Goal: Transaction & Acquisition: Purchase product/service

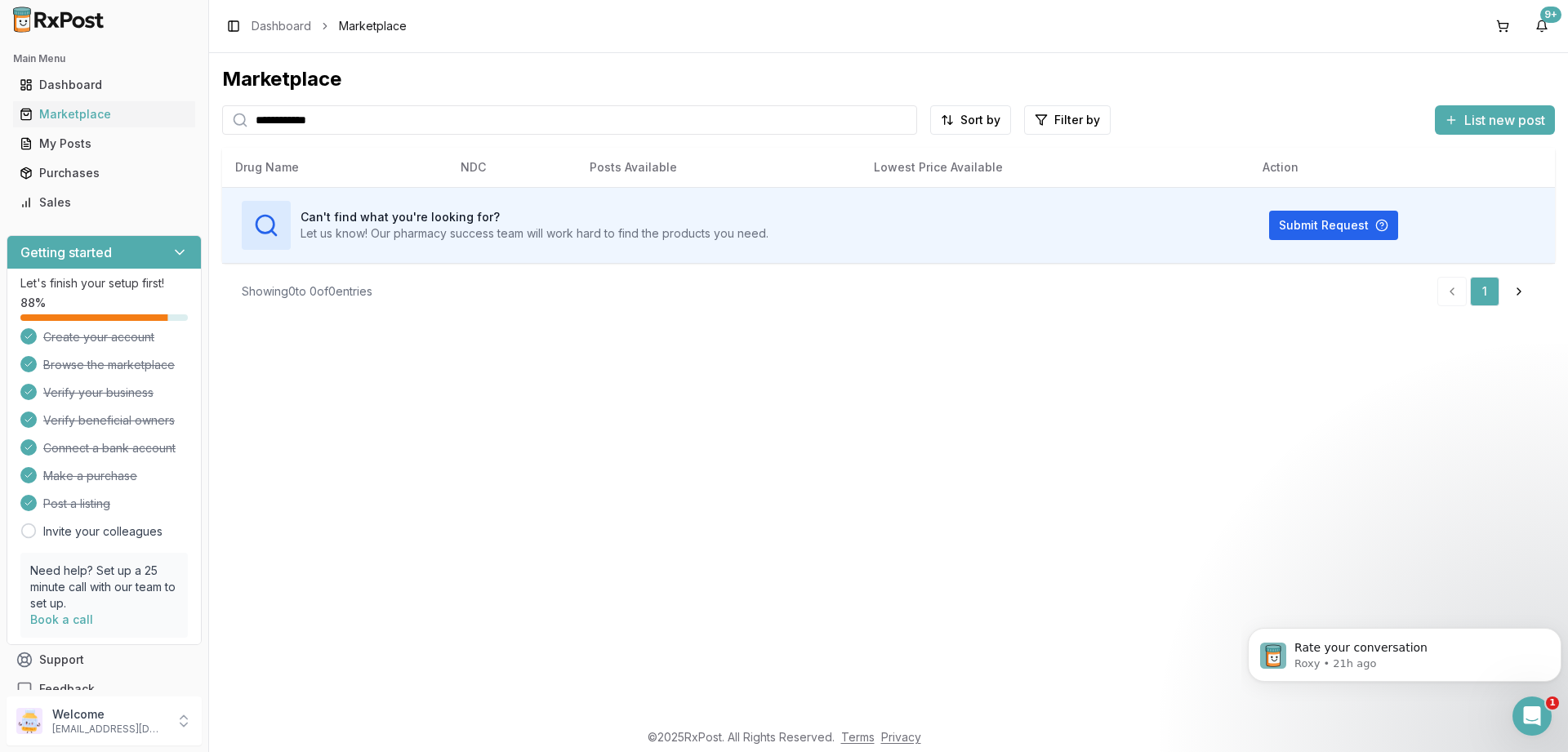
click at [346, 113] on input "**********" at bounding box center [570, 120] width 695 height 29
click at [348, 113] on input "**********" at bounding box center [570, 120] width 695 height 29
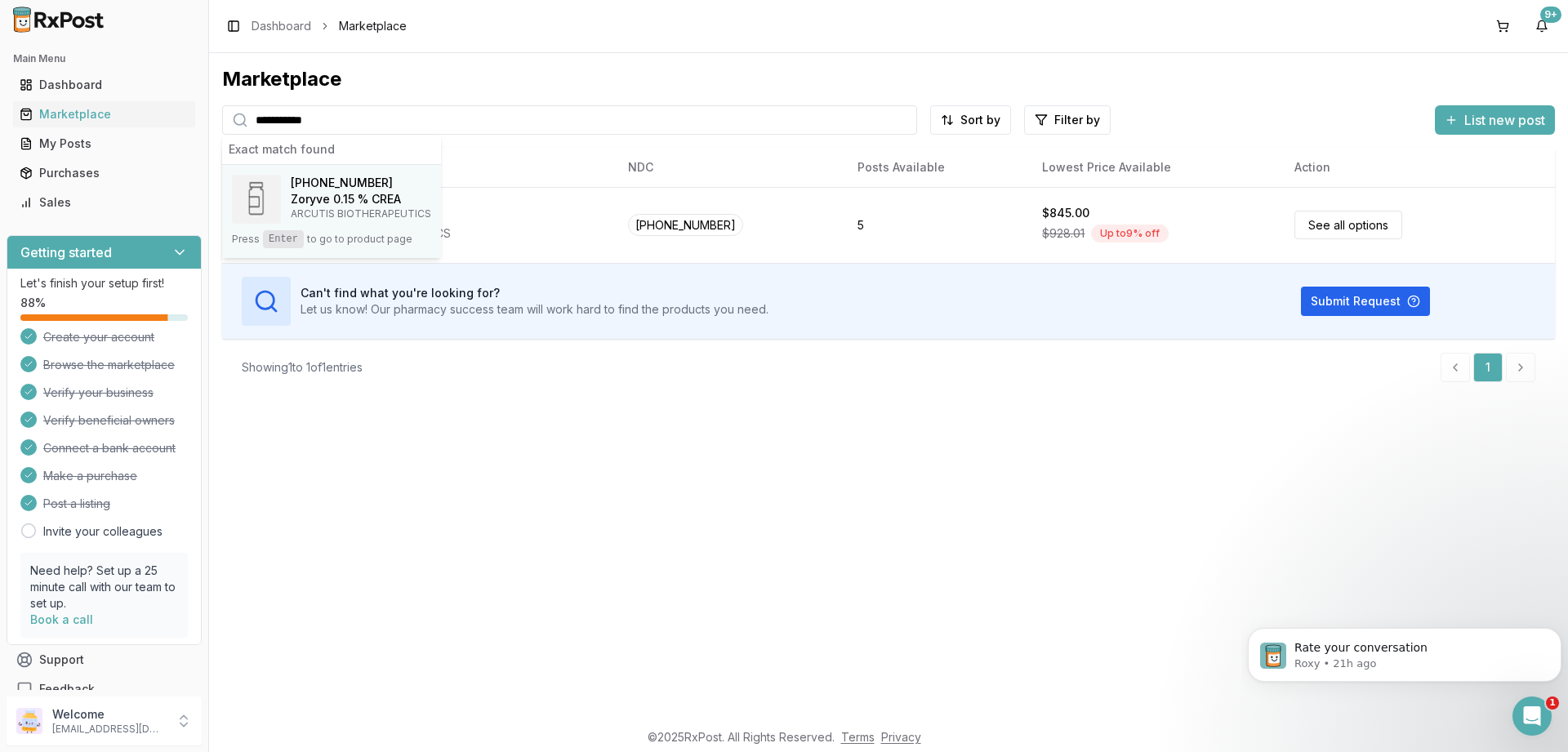
type input "**********"
click at [320, 201] on h4 "Zoryve 0.15 % CREA" at bounding box center [360, 199] width 140 height 16
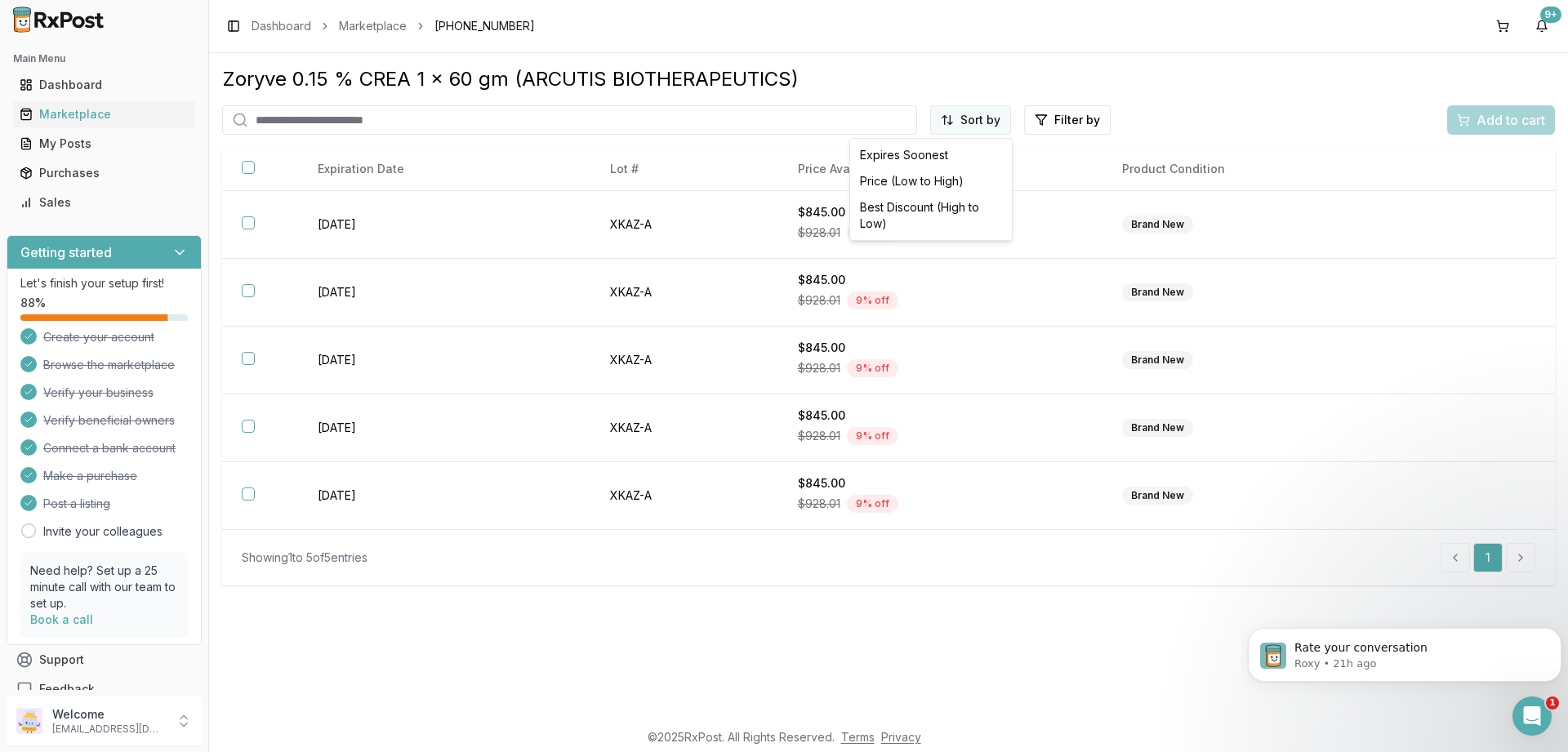
click at [984, 126] on html "Main Menu Dashboard Marketplace My Posts Purchases Sales Getting started Let's …" at bounding box center [784, 376] width 1568 height 752
click at [936, 174] on div "Price (Low to High)" at bounding box center [930, 181] width 156 height 26
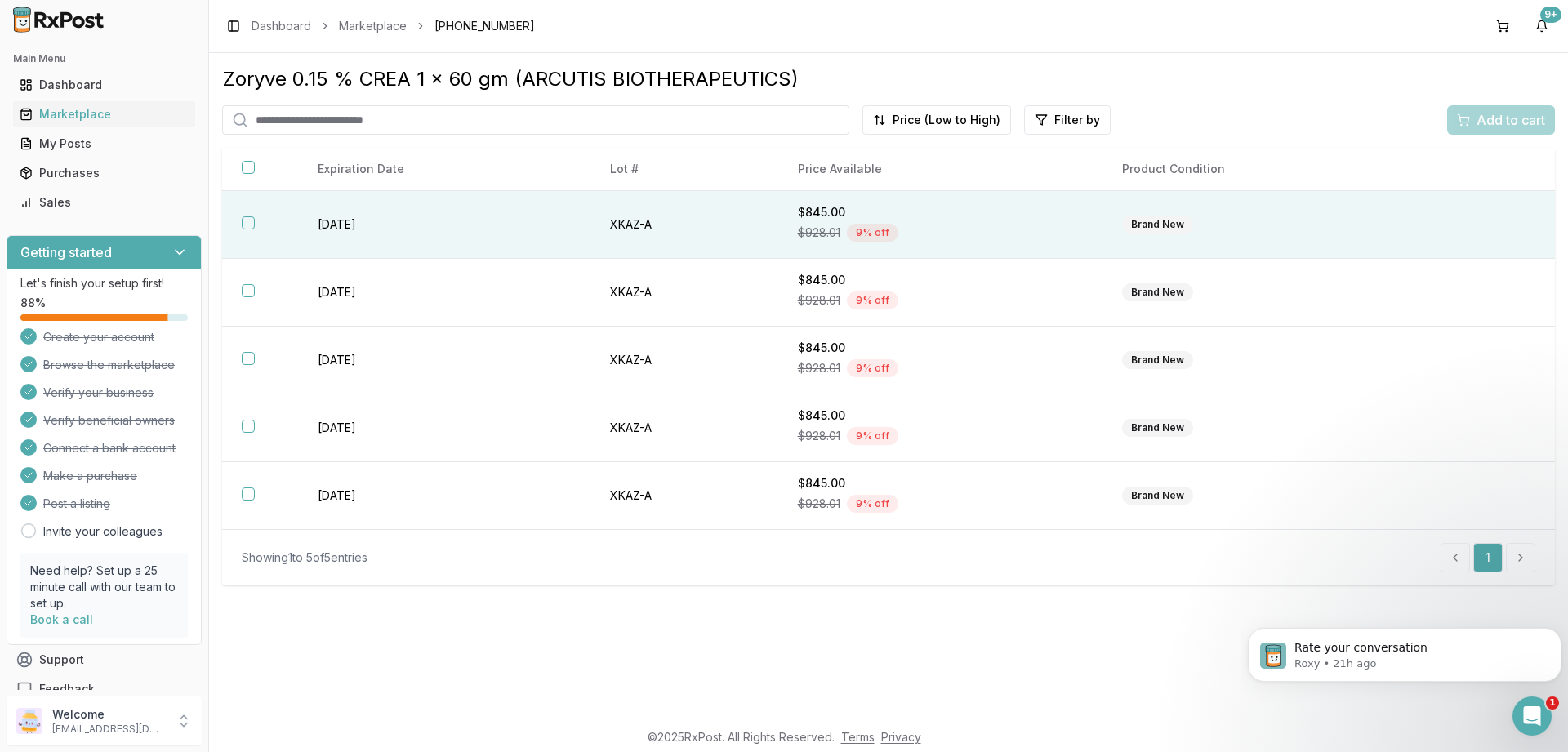
click at [244, 219] on button "button" at bounding box center [247, 223] width 13 height 13
click at [1514, 126] on span "Add to cart" at bounding box center [1510, 119] width 69 height 20
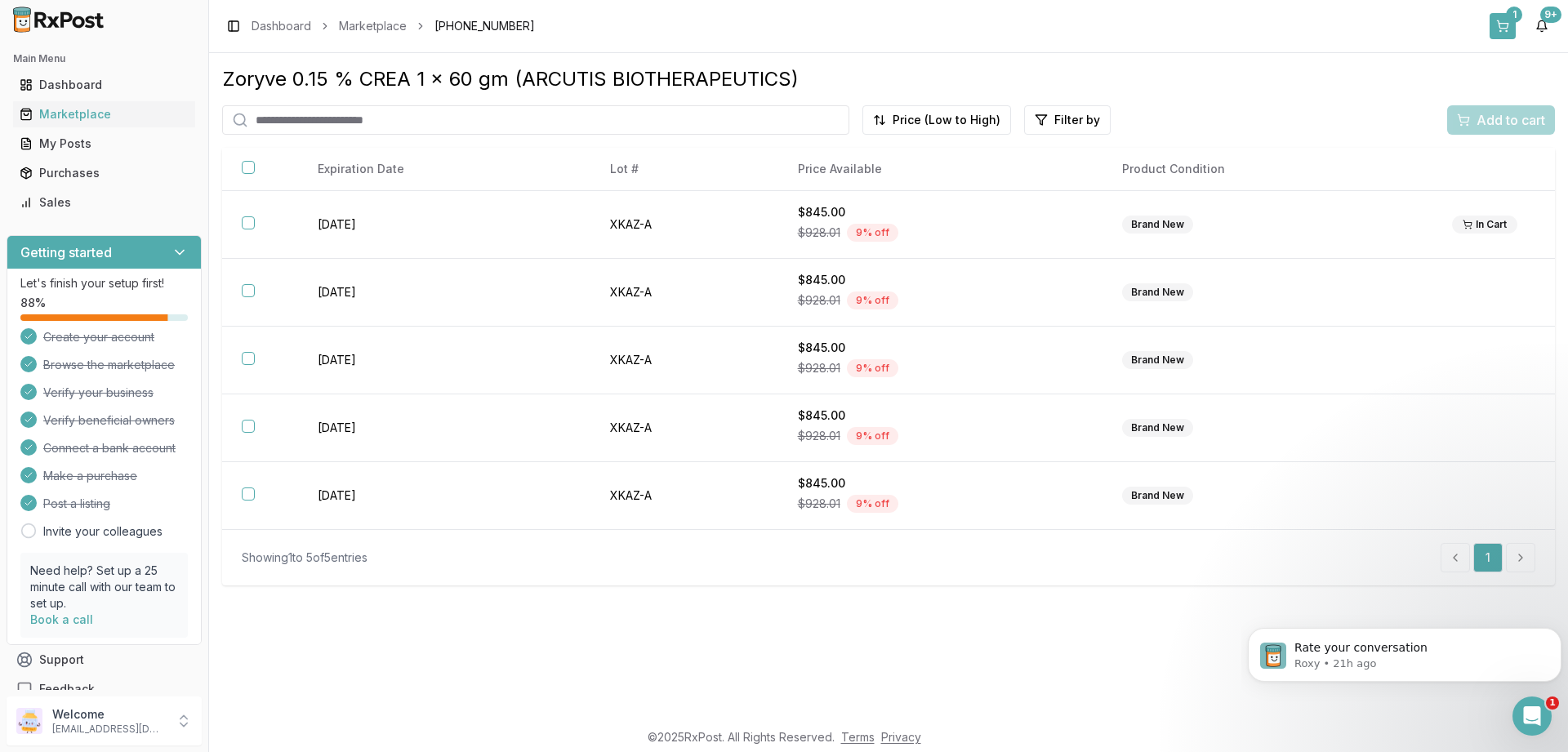
click at [1507, 21] on button "1" at bounding box center [1503, 26] width 26 height 26
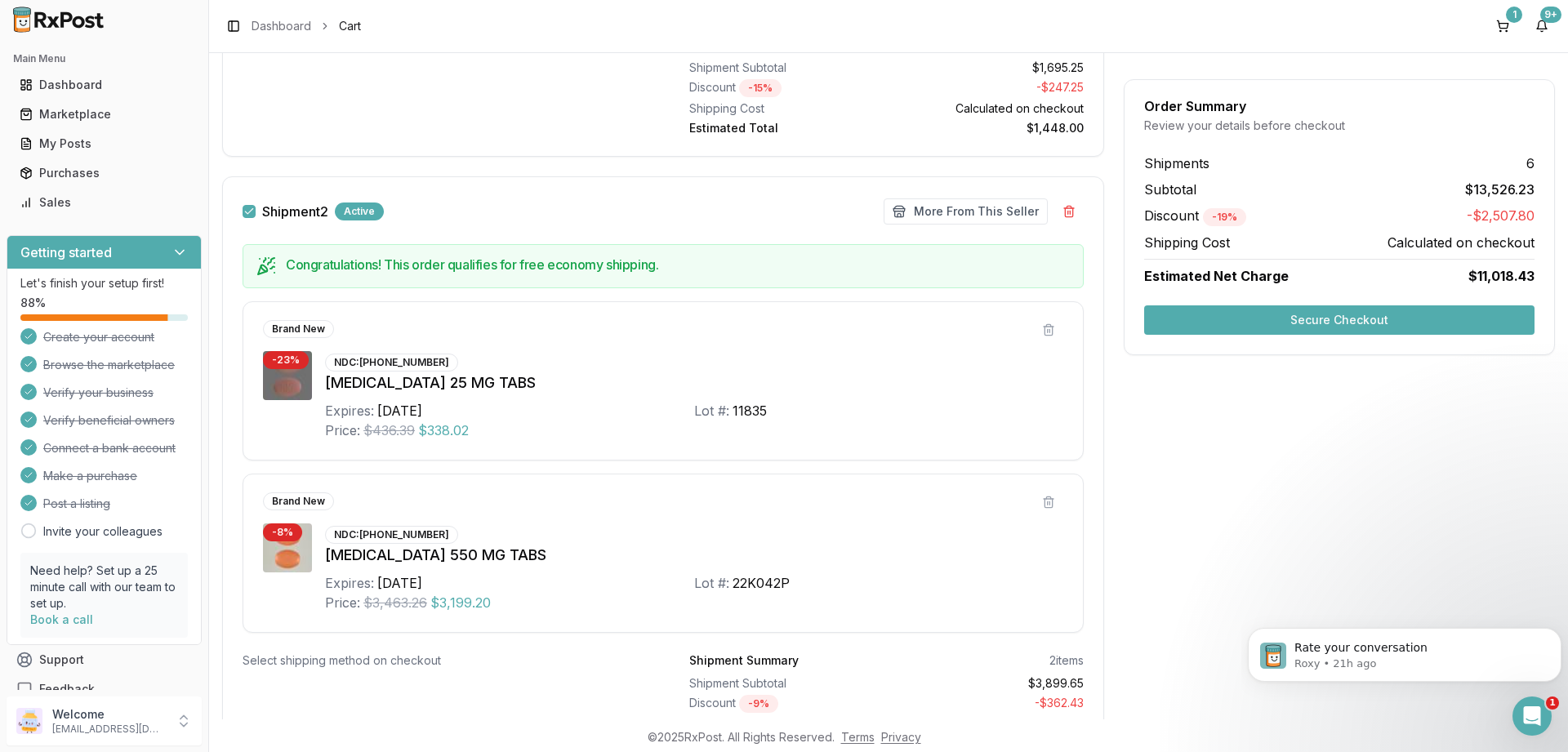
scroll to position [882, 0]
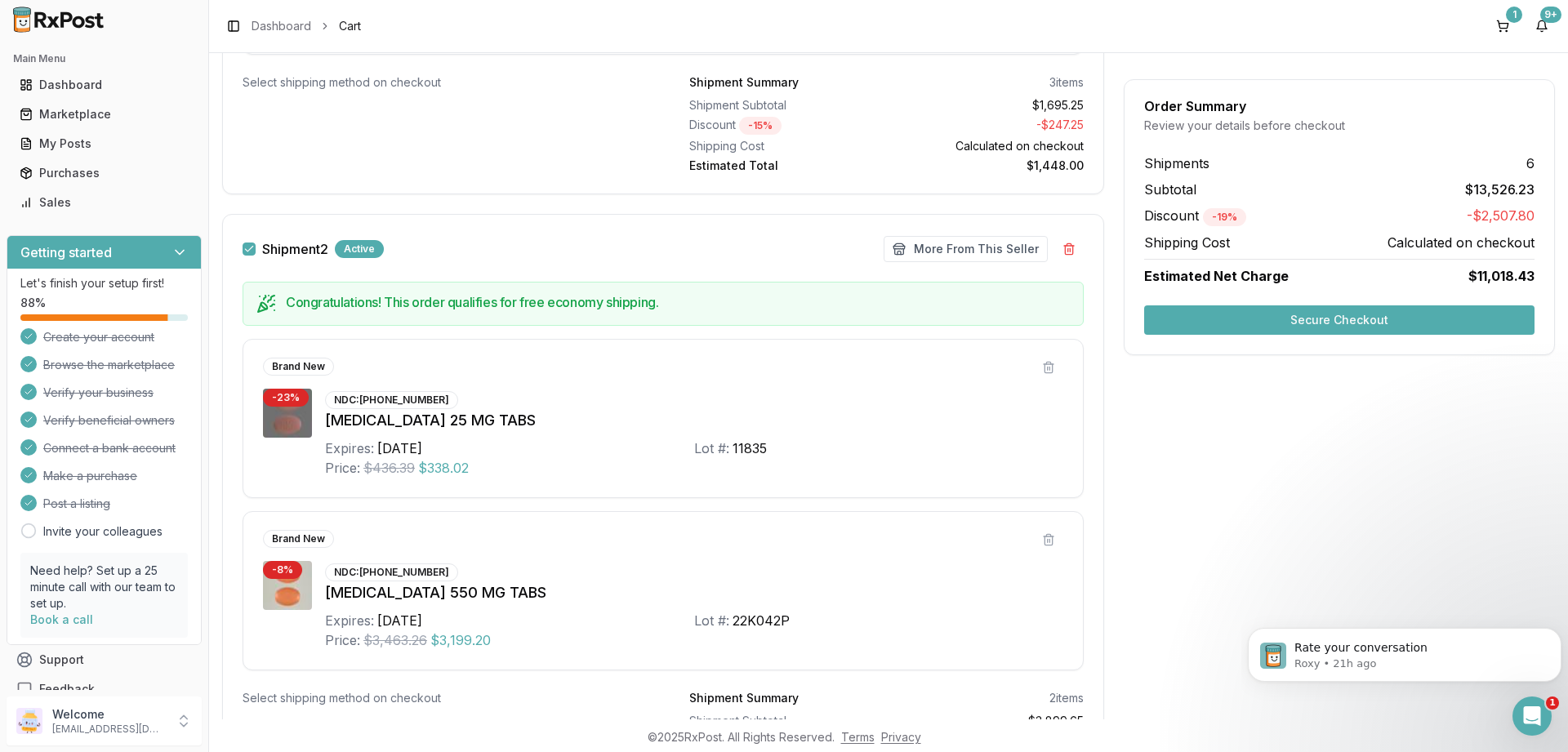
click at [247, 249] on button "Shipment 2" at bounding box center [248, 248] width 13 height 13
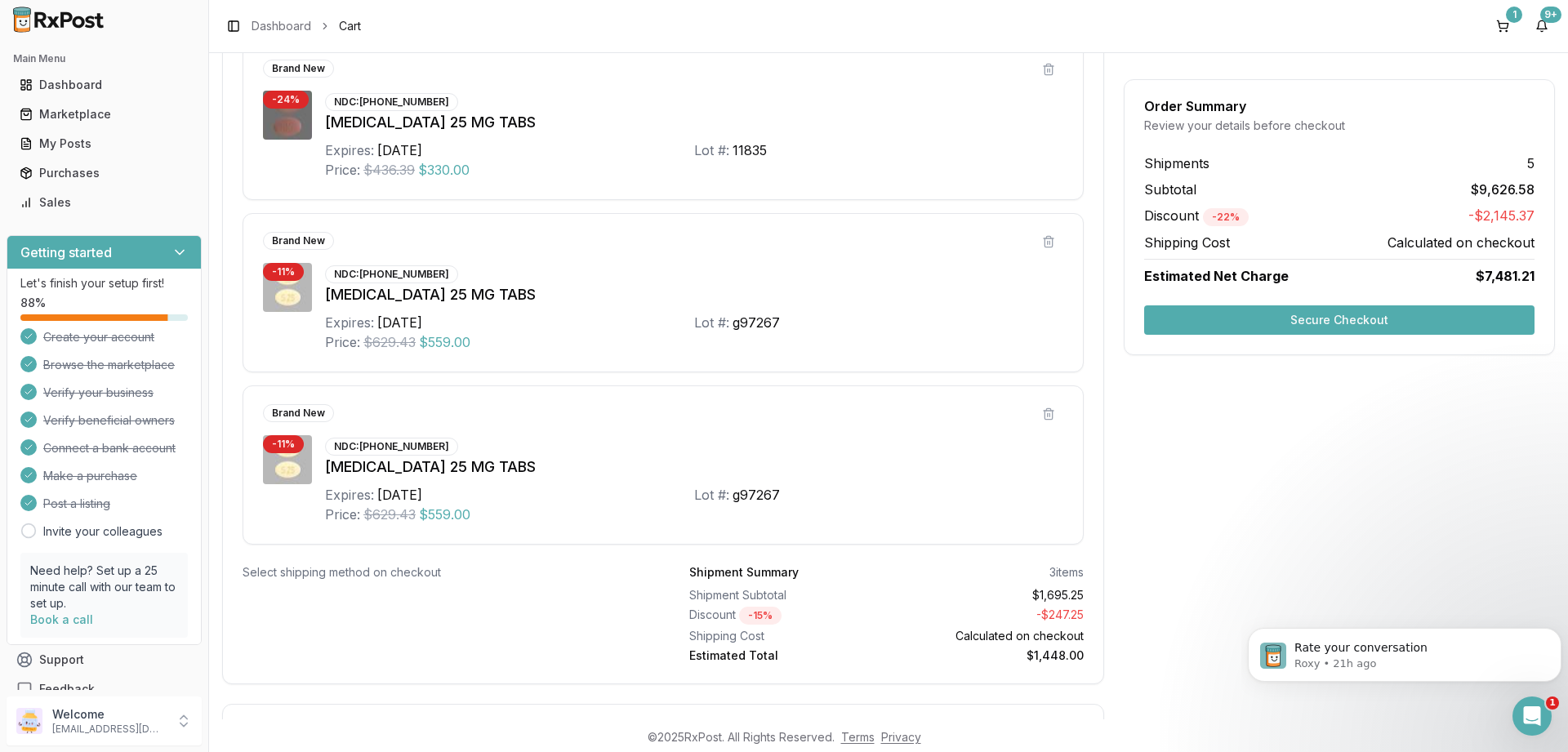
scroll to position [0, 0]
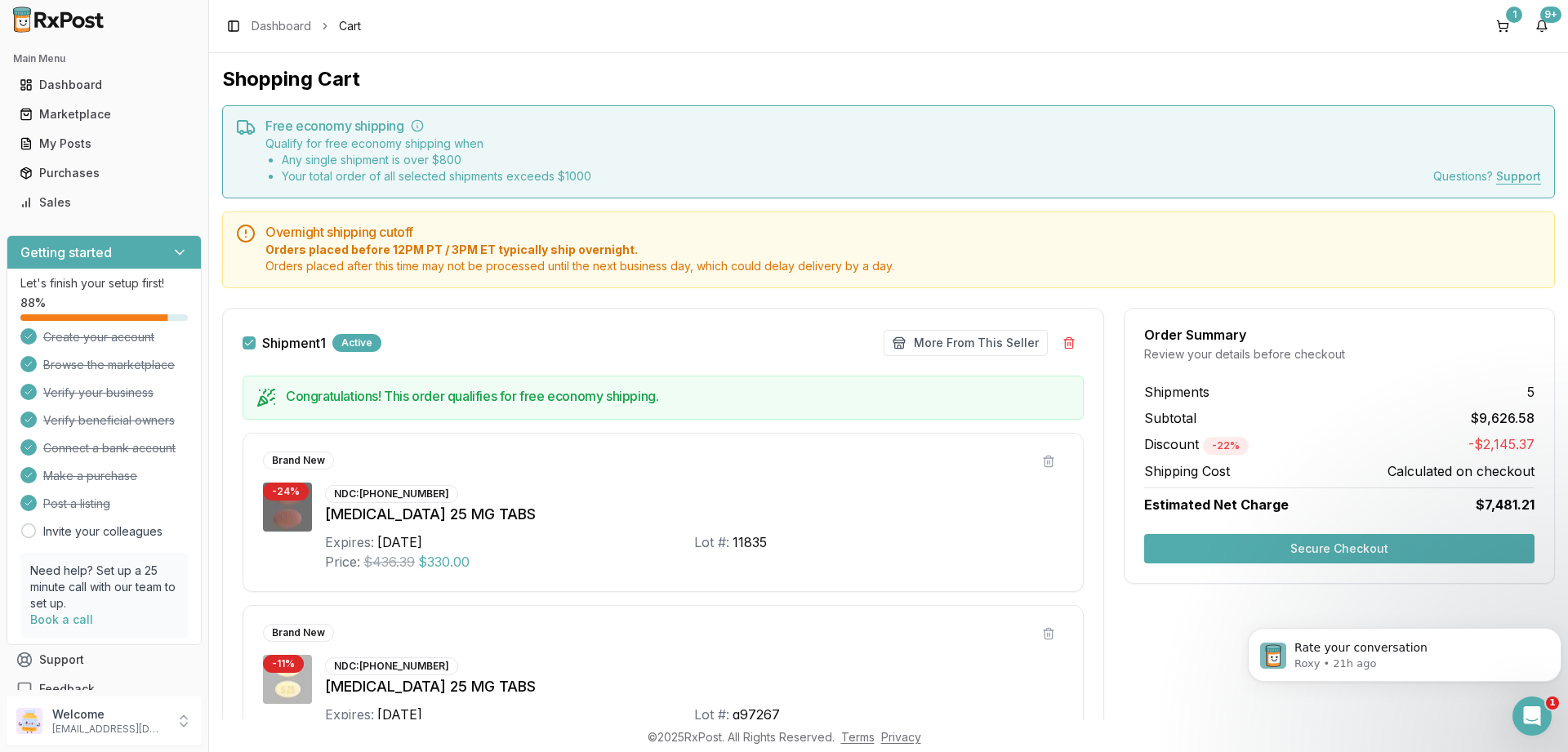
click at [250, 348] on button "Shipment 1" at bounding box center [248, 343] width 13 height 13
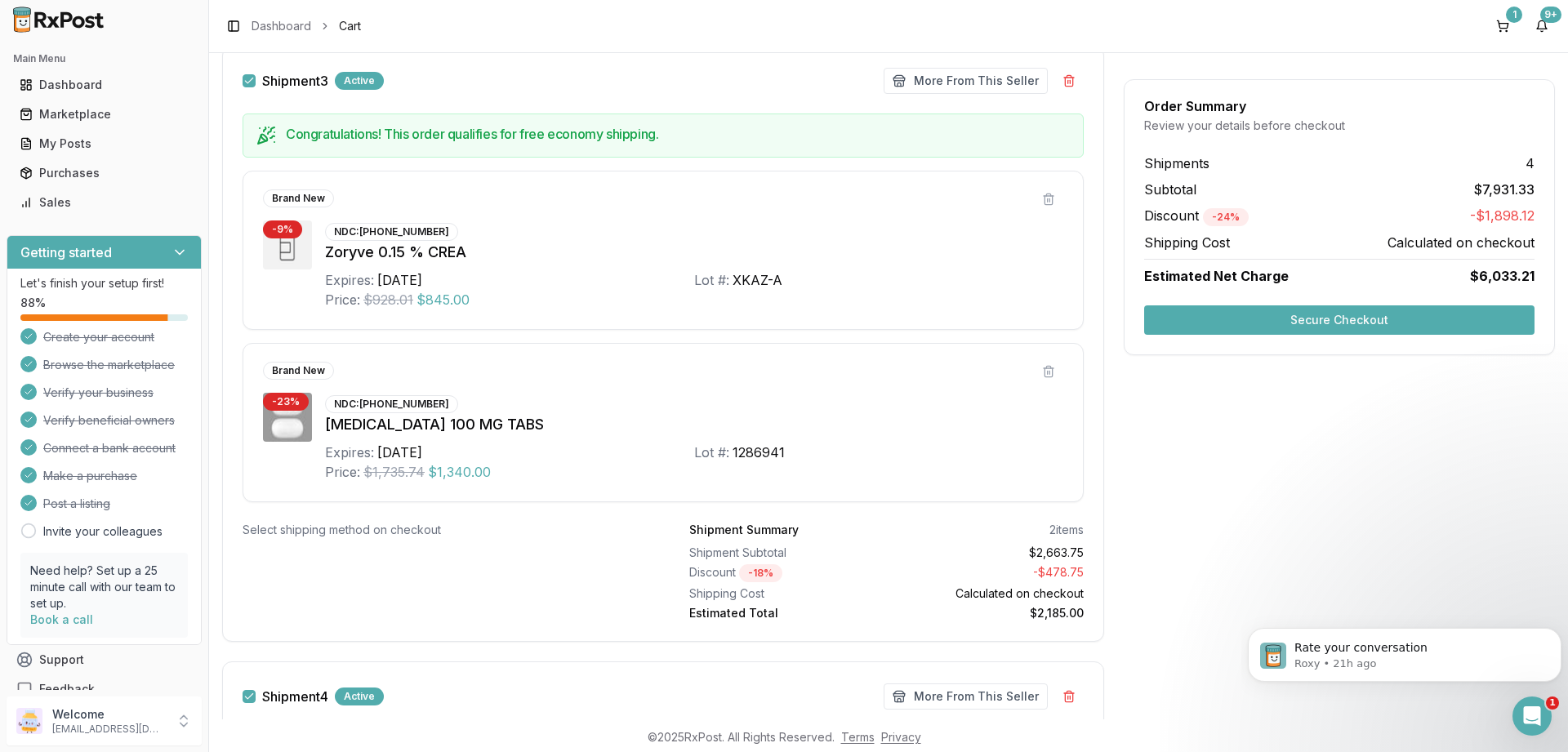
scroll to position [2352, 0]
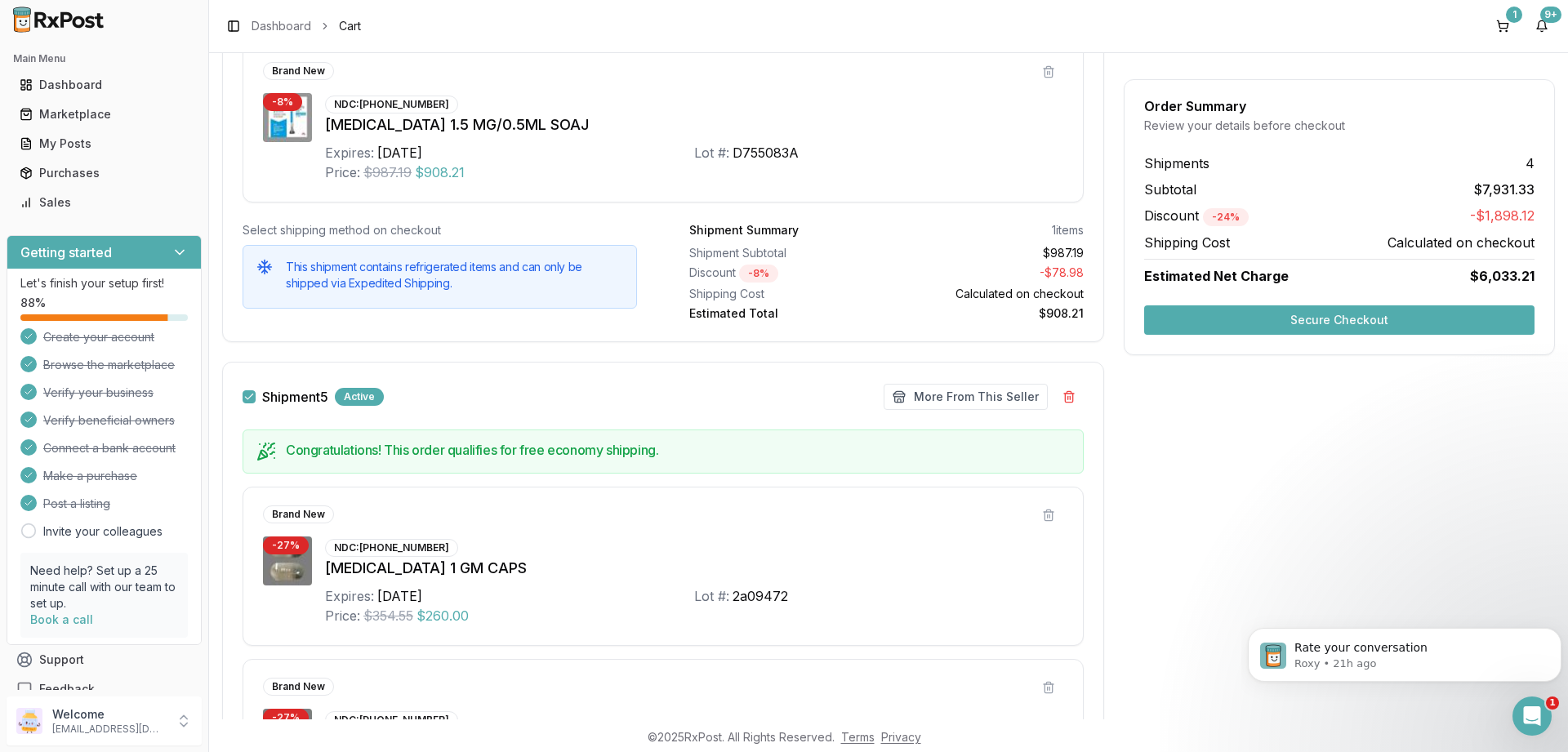
click at [247, 391] on button "Shipment 5" at bounding box center [248, 396] width 13 height 13
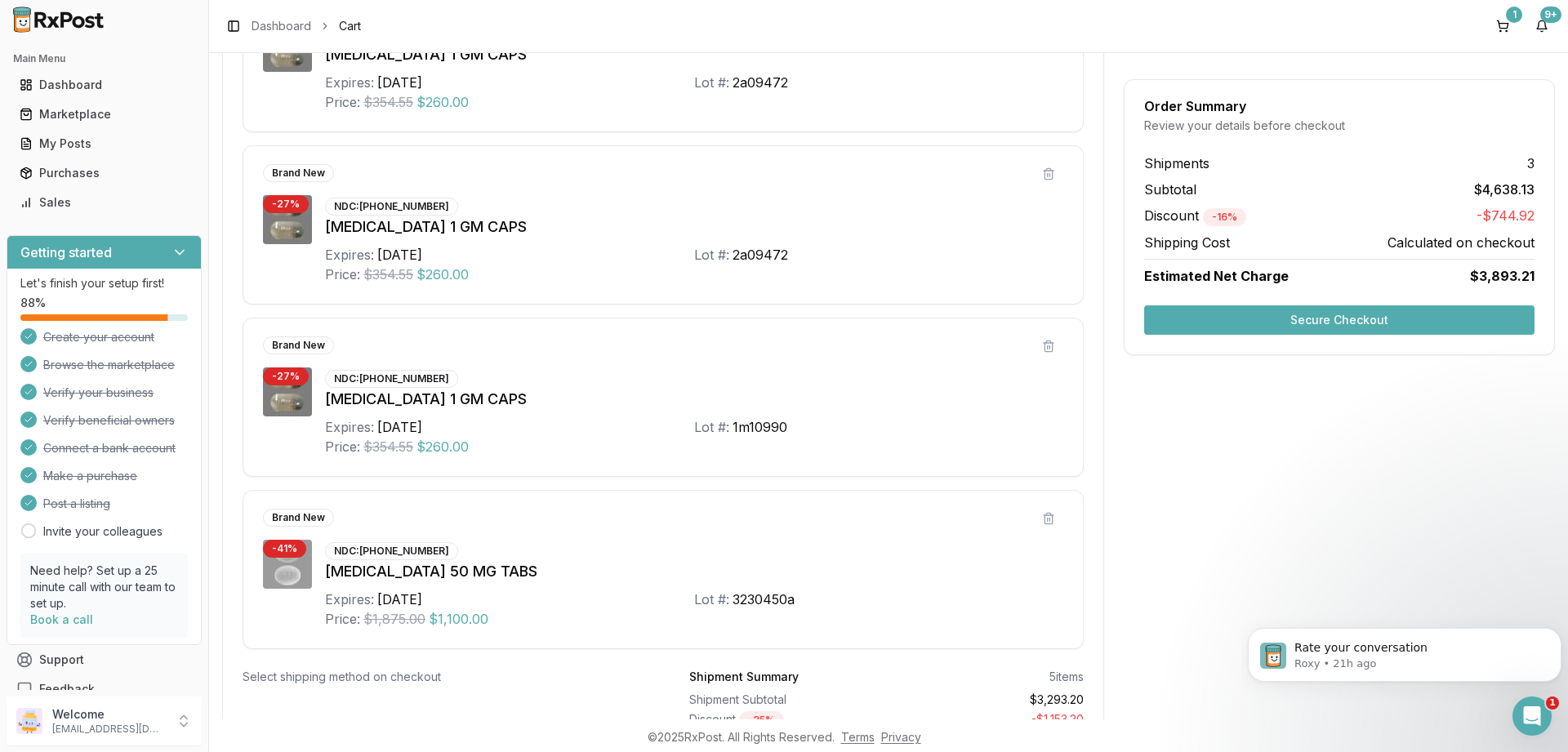
scroll to position [3535, 0]
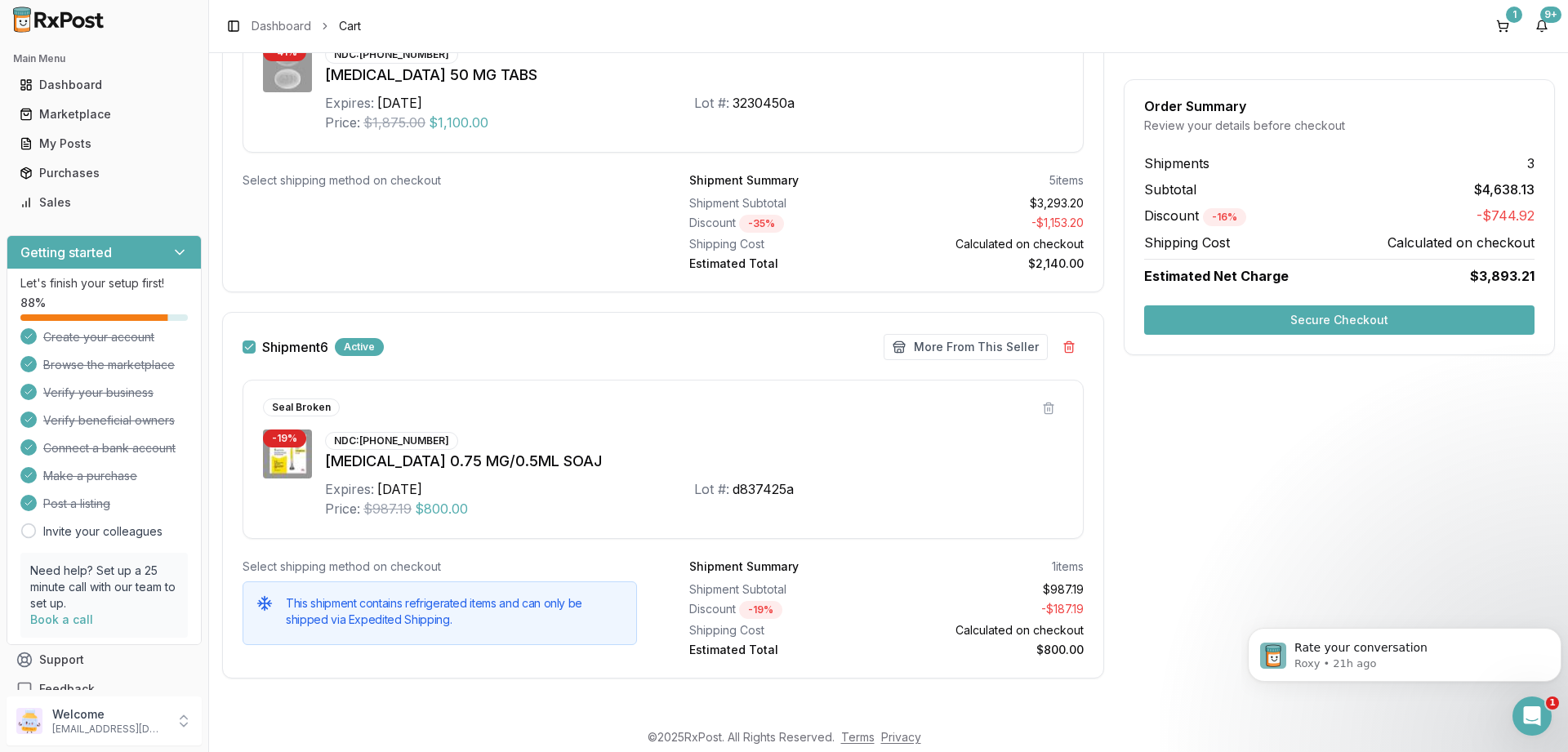
click at [247, 345] on button "Shipment 6" at bounding box center [248, 346] width 13 height 13
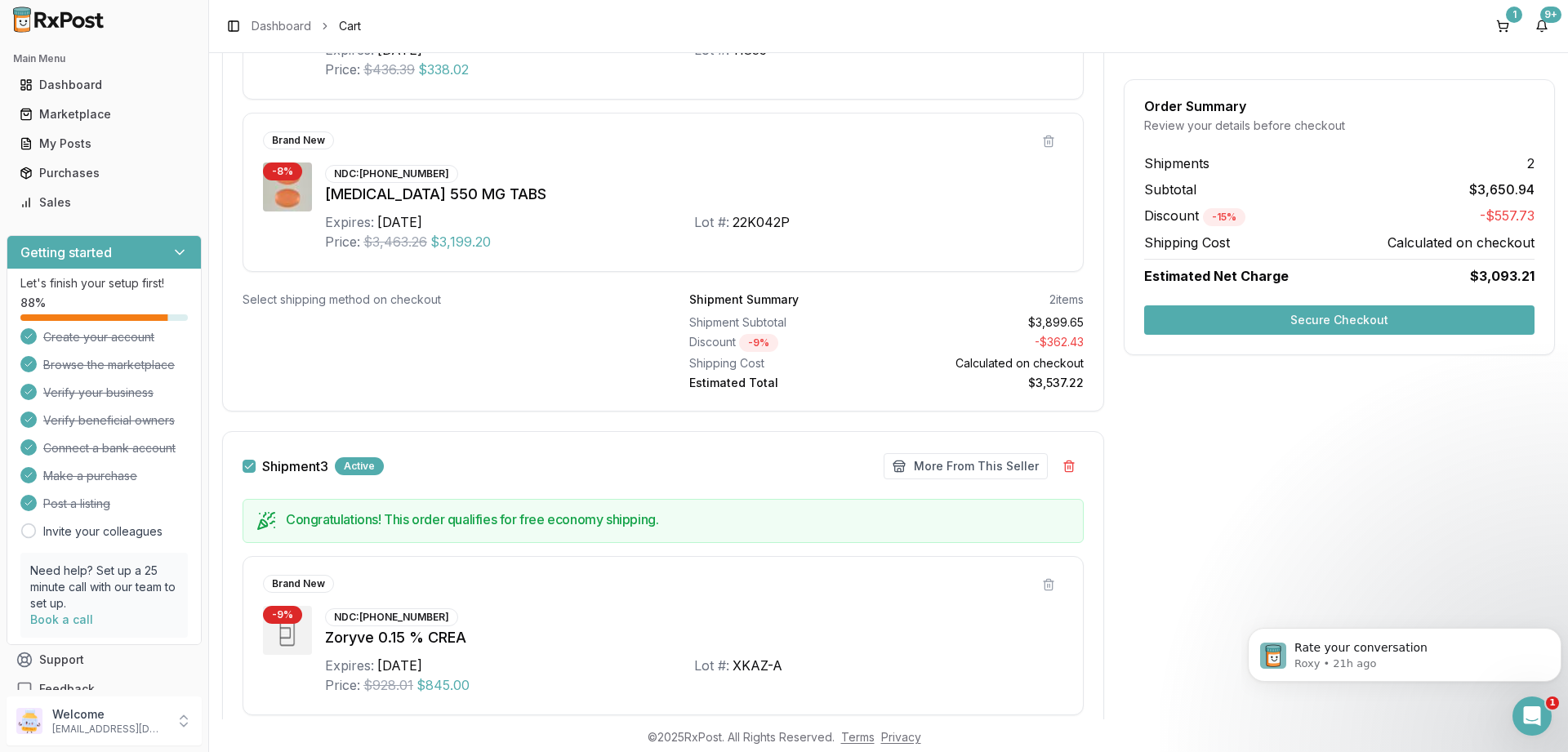
scroll to position [1770, 0]
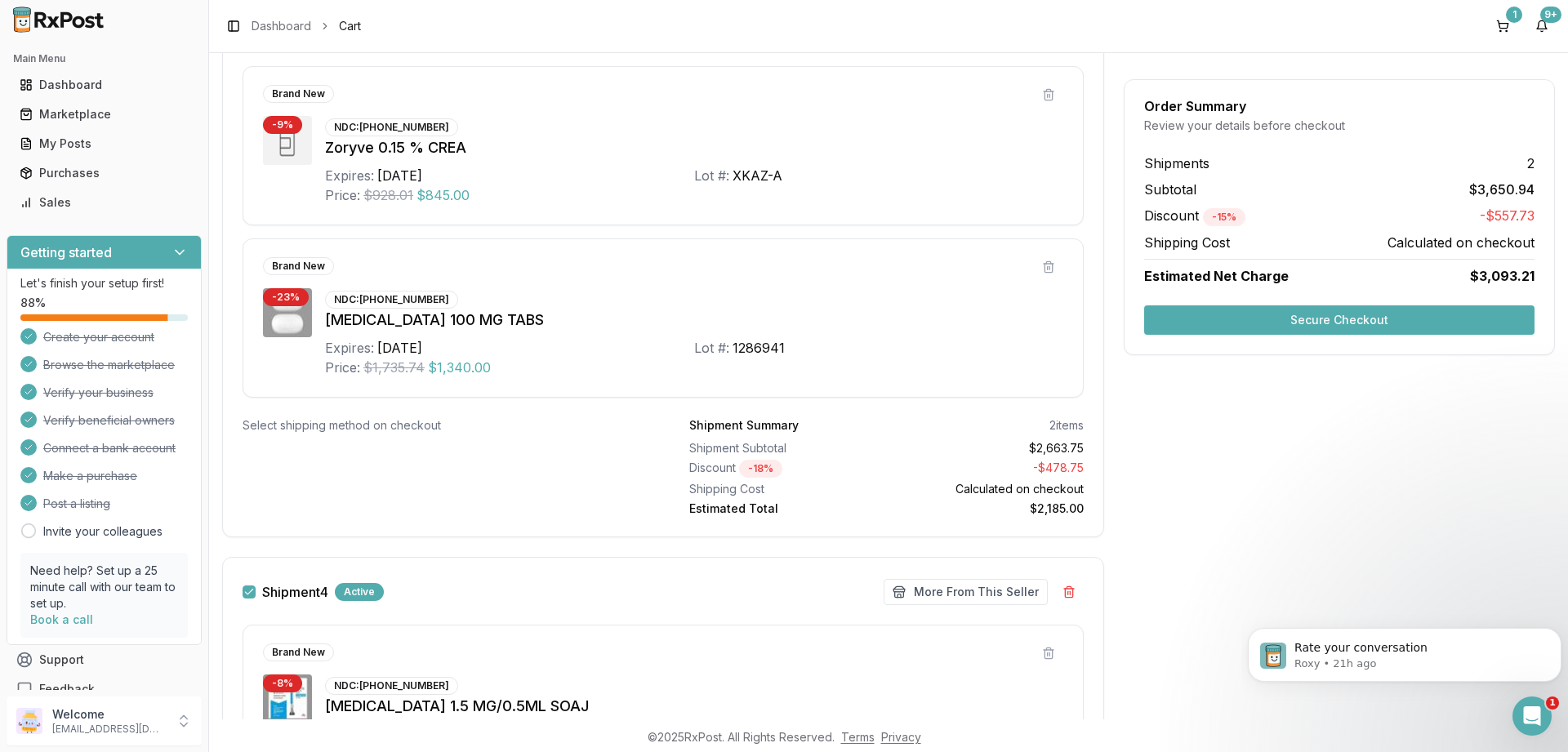
click at [1274, 319] on button "Secure Checkout" at bounding box center [1339, 320] width 390 height 29
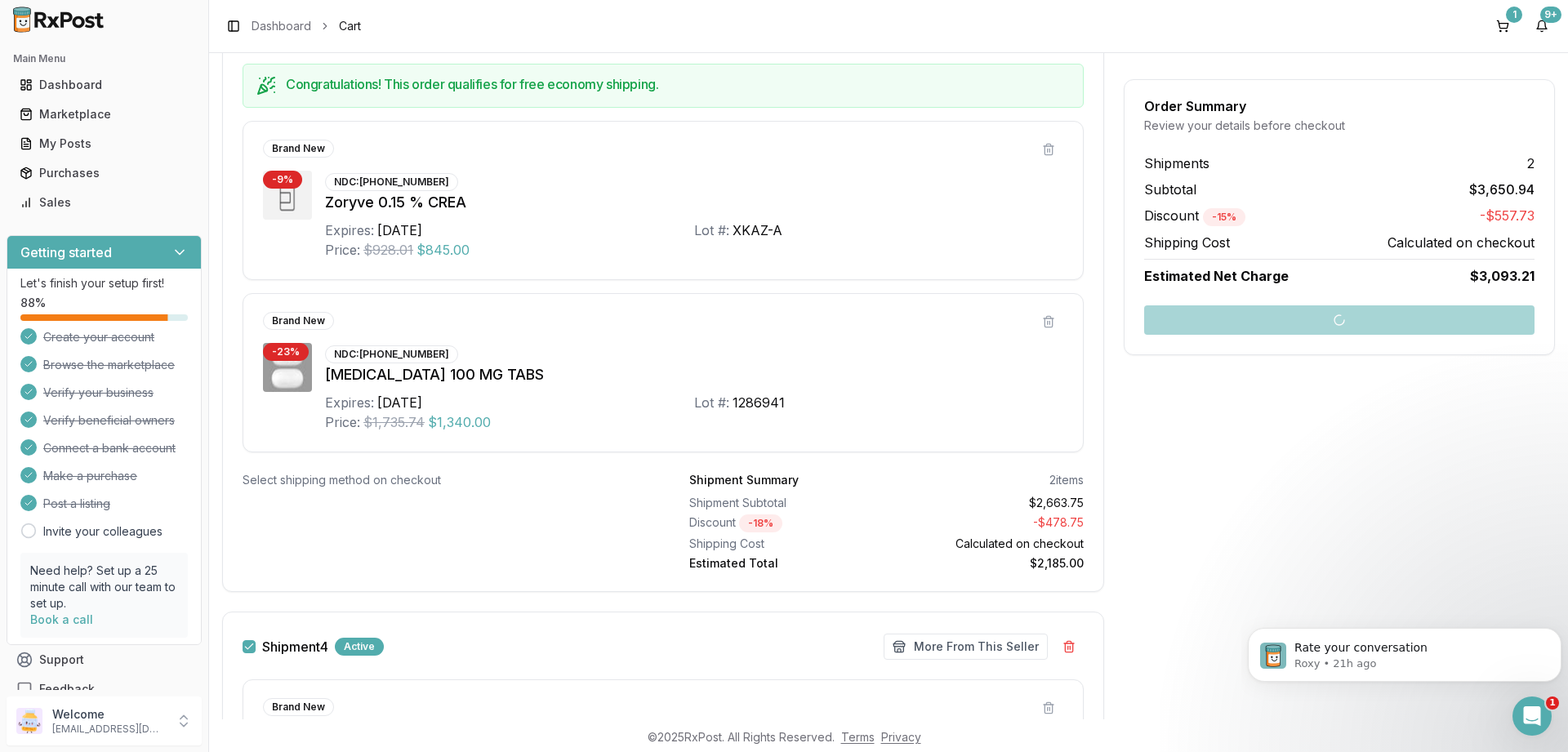
scroll to position [1672, 0]
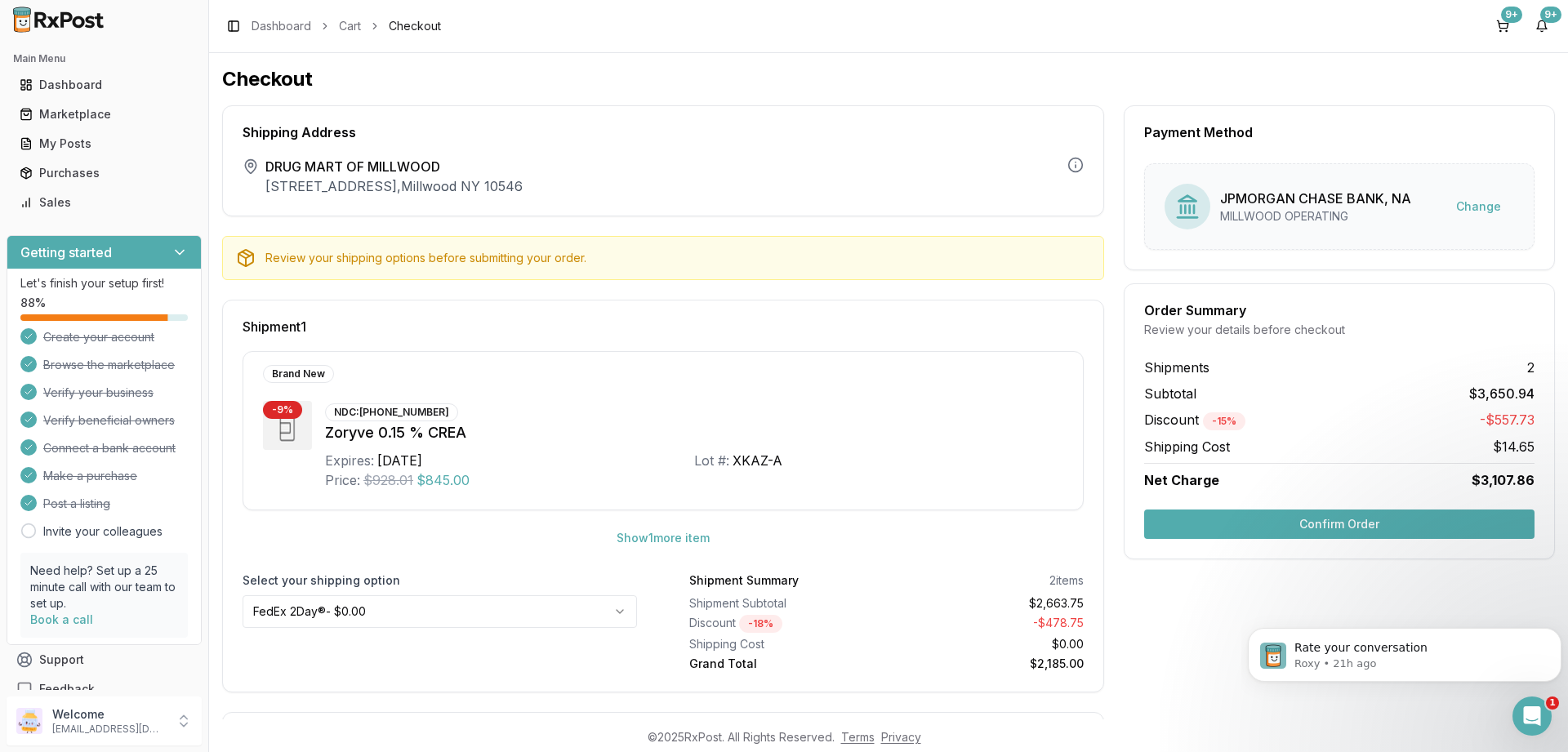
click at [1204, 520] on button "Confirm Order" at bounding box center [1339, 524] width 390 height 29
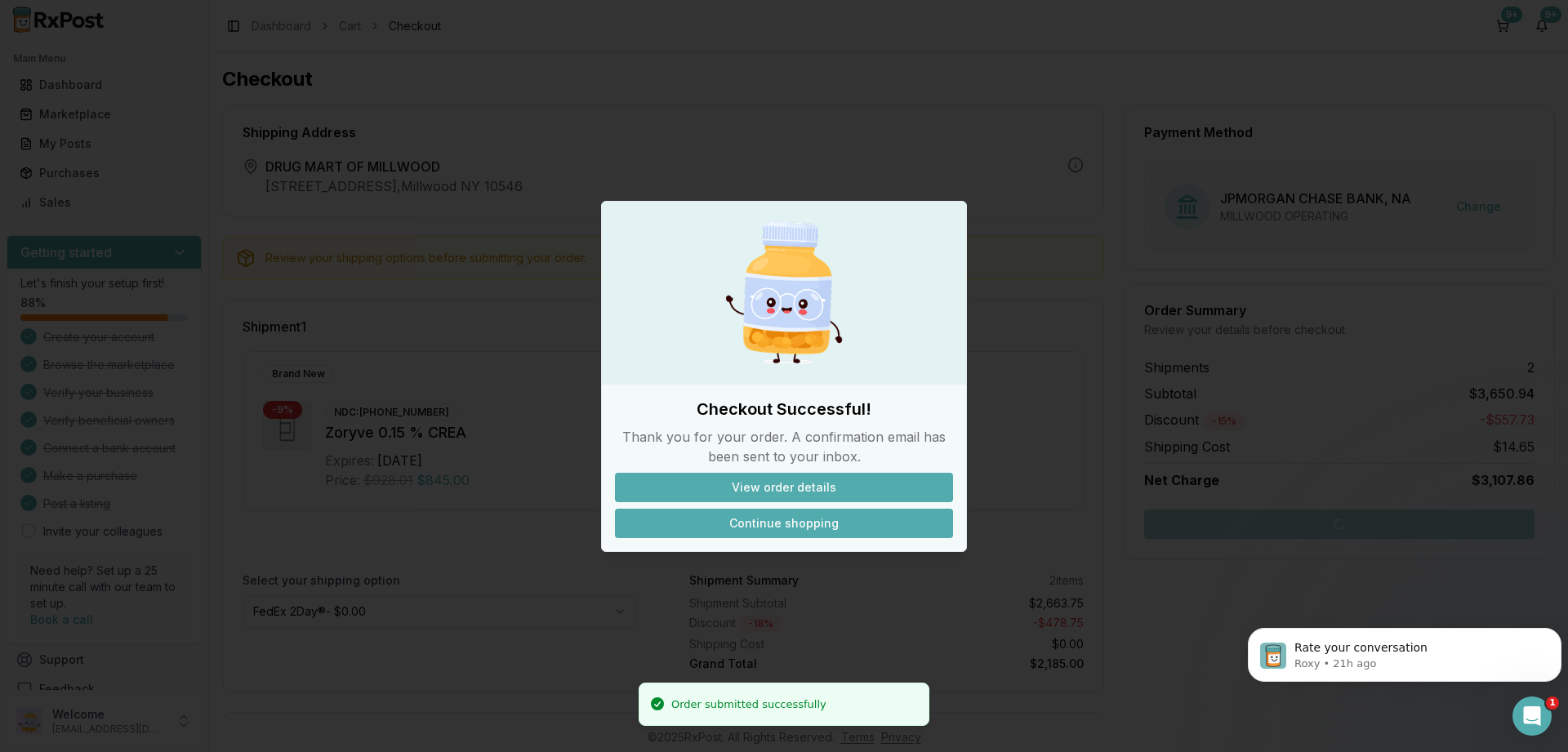
click at [780, 523] on button "Continue shopping" at bounding box center [784, 523] width 338 height 29
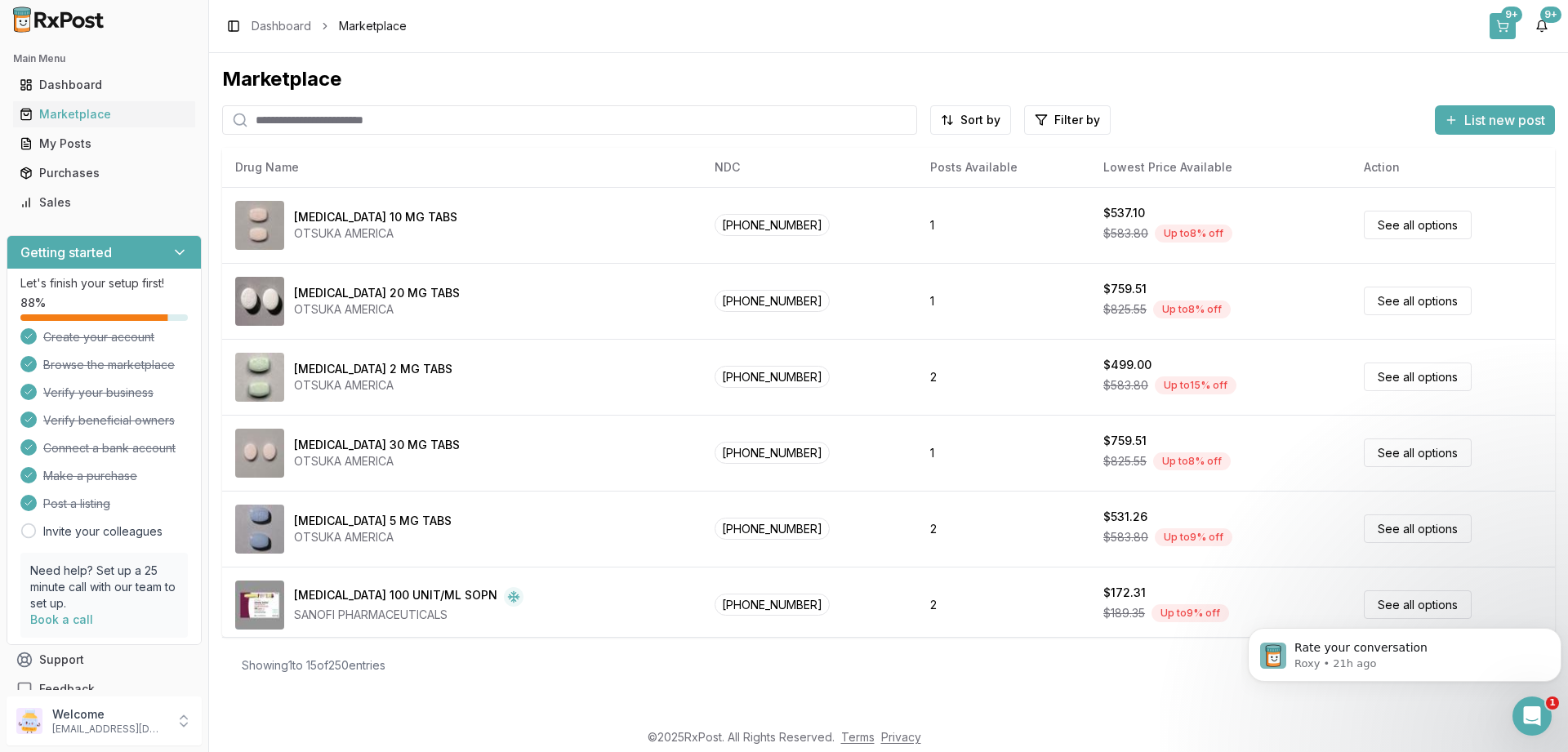
click at [1501, 32] on button "9+" at bounding box center [1503, 26] width 26 height 26
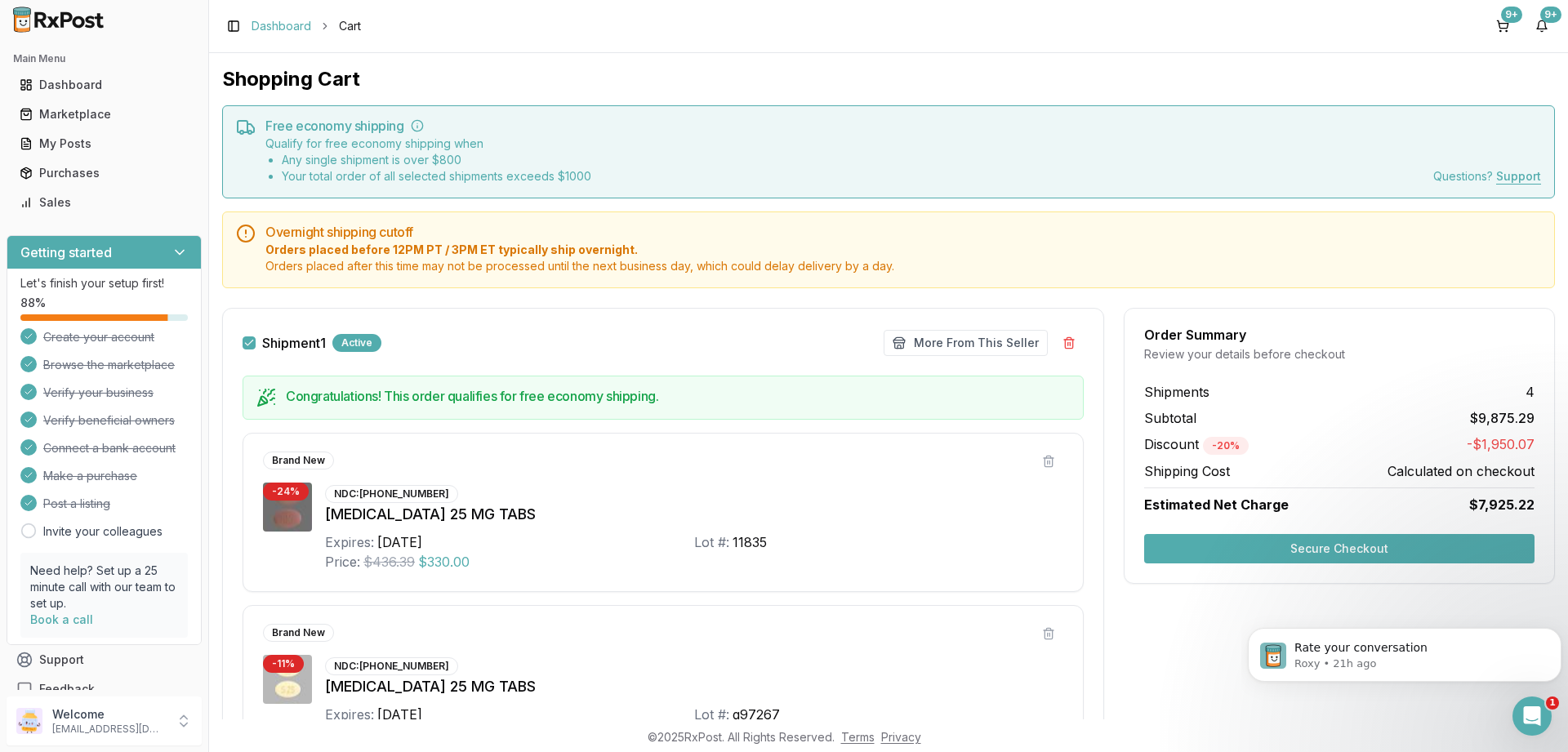
click at [261, 29] on link "Dashboard" at bounding box center [281, 26] width 59 height 16
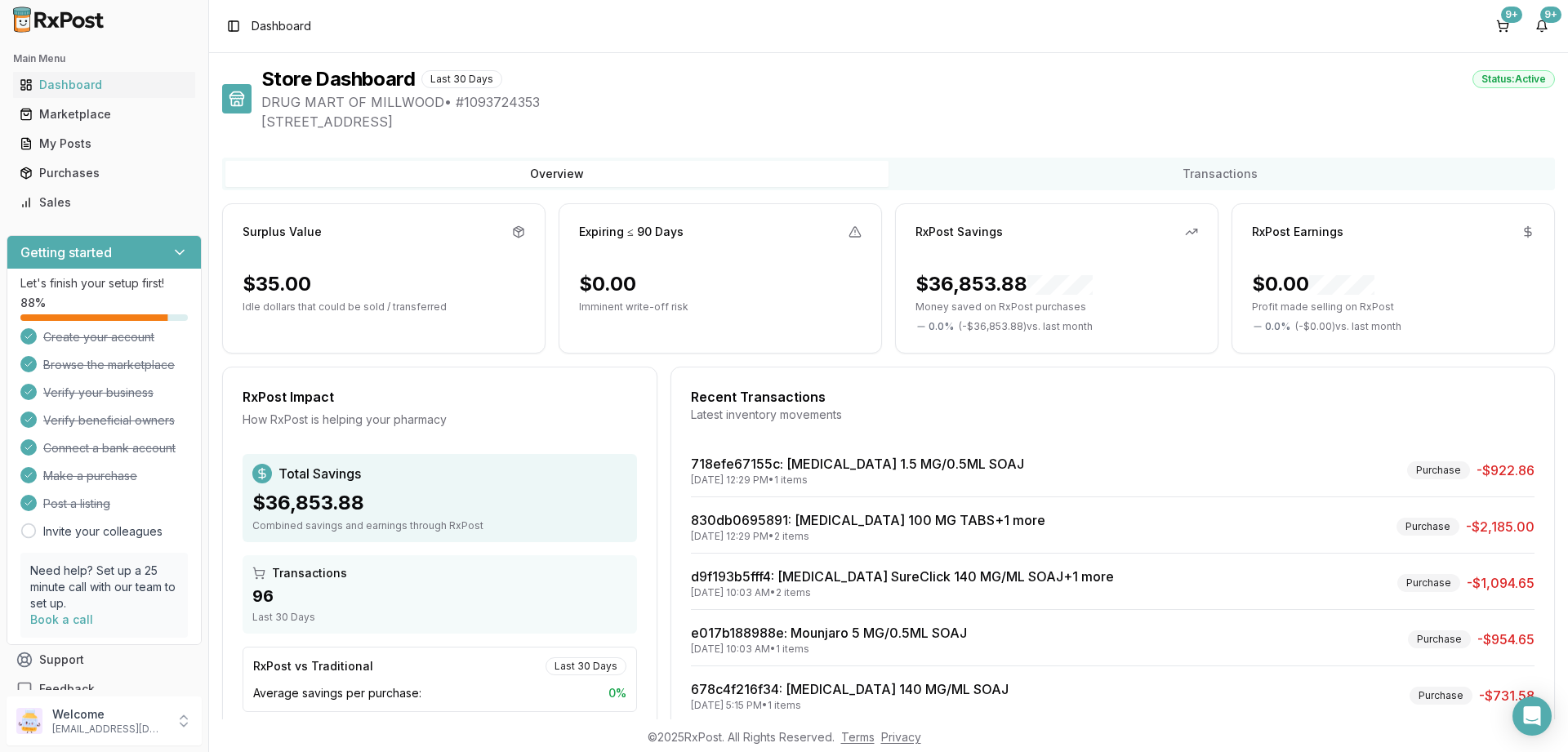
click at [74, 122] on div "Marketplace" at bounding box center [104, 114] width 169 height 16
